Goal: Book appointment/travel/reservation

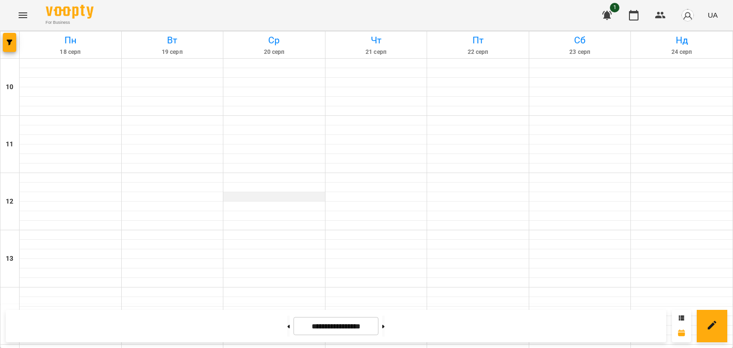
scroll to position [402, 0]
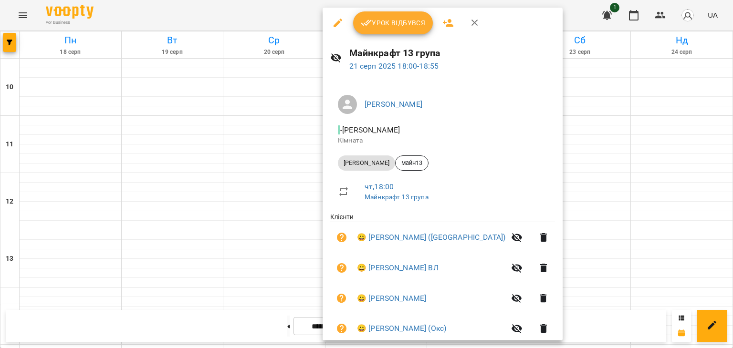
click at [565, 228] on div at bounding box center [366, 174] width 733 height 348
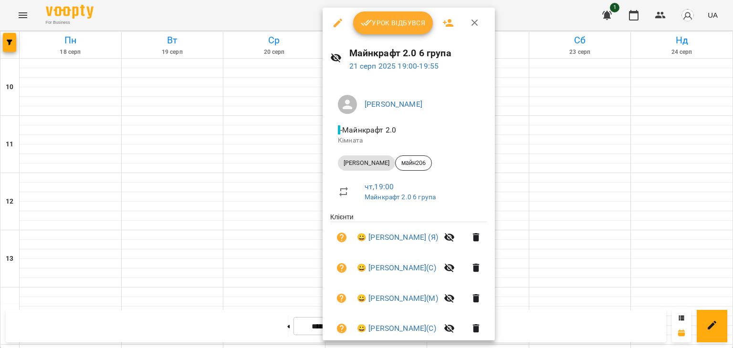
click at [294, 100] on div at bounding box center [366, 174] width 733 height 348
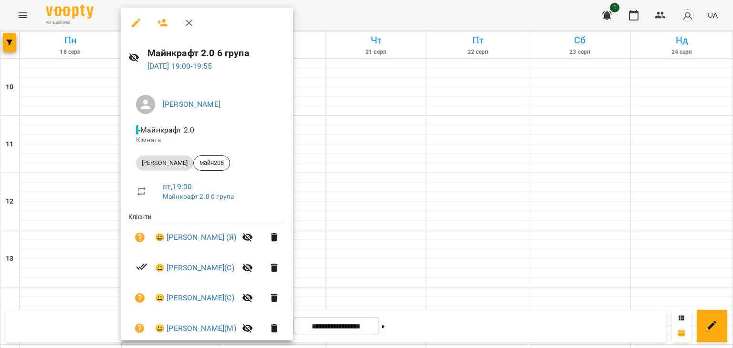
click at [426, 207] on div at bounding box center [366, 174] width 733 height 348
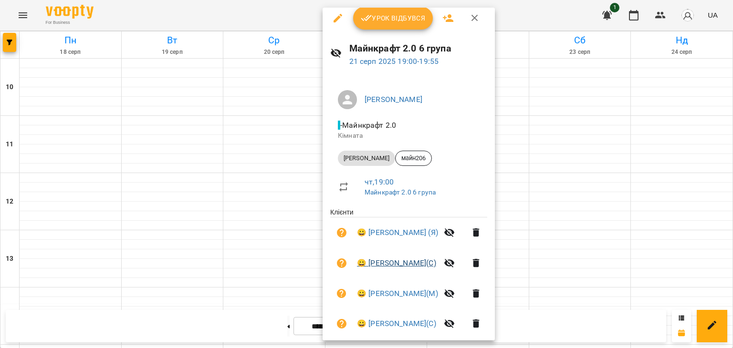
scroll to position [0, 0]
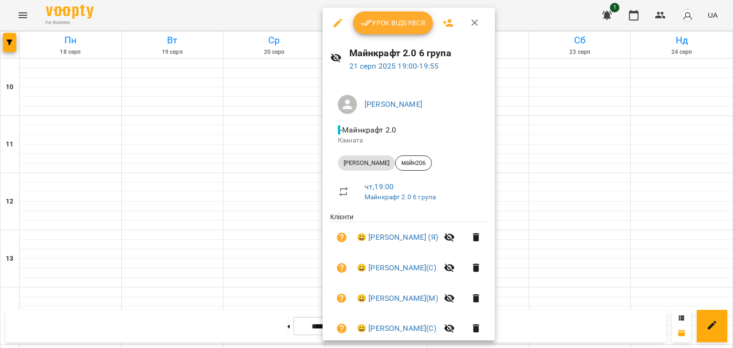
click at [575, 234] on div at bounding box center [366, 174] width 733 height 348
